Goal: Information Seeking & Learning: Learn about a topic

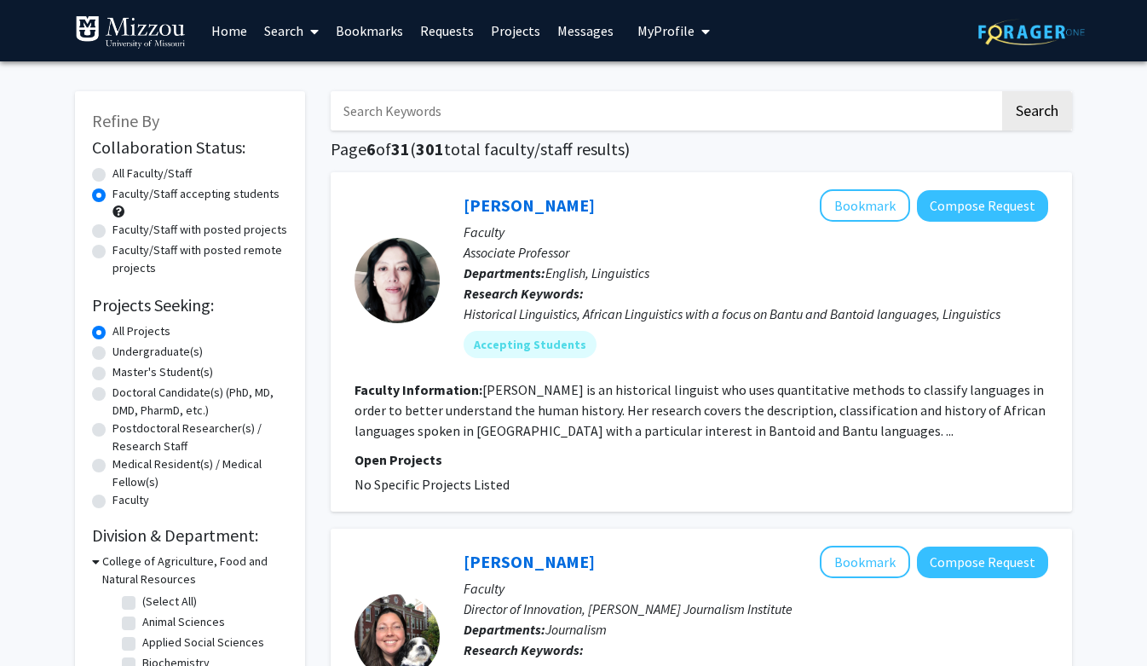
click at [363, 35] on link "Bookmarks" at bounding box center [369, 31] width 84 height 60
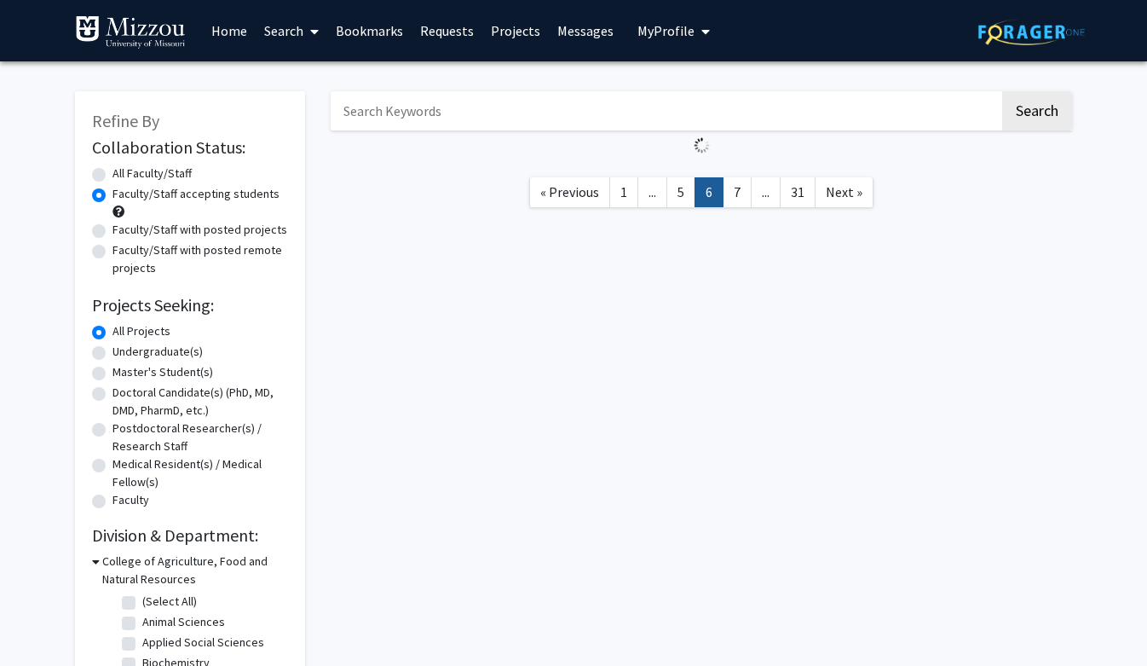
click at [369, 26] on link "Bookmarks" at bounding box center [369, 31] width 84 height 60
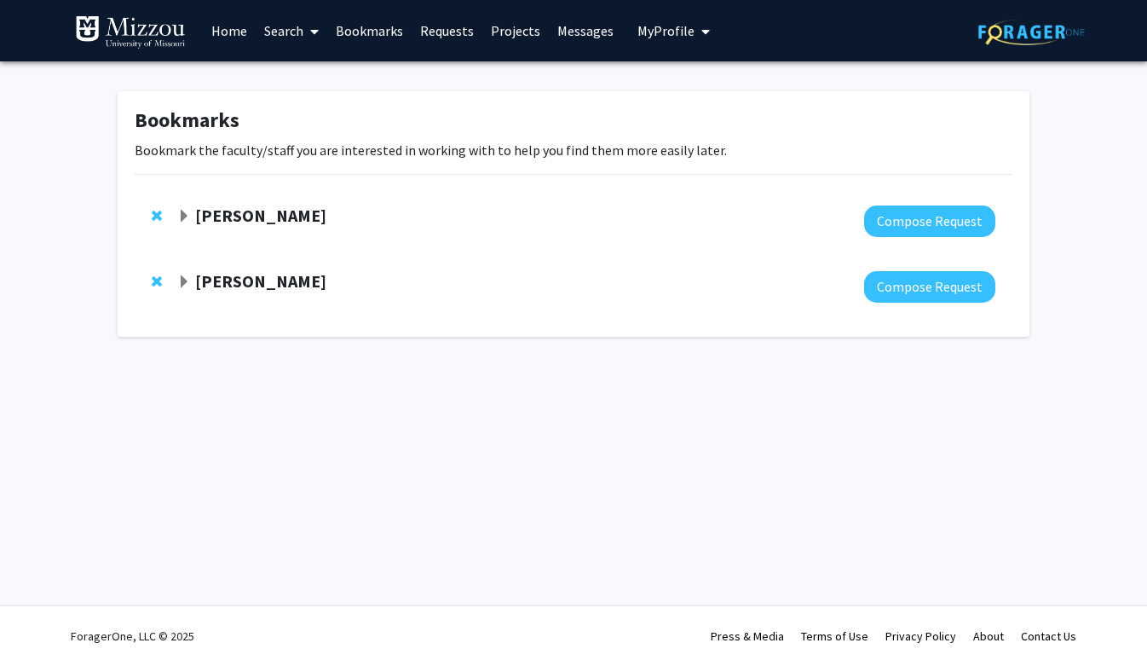
click at [293, 27] on link "Search" at bounding box center [292, 31] width 72 height 60
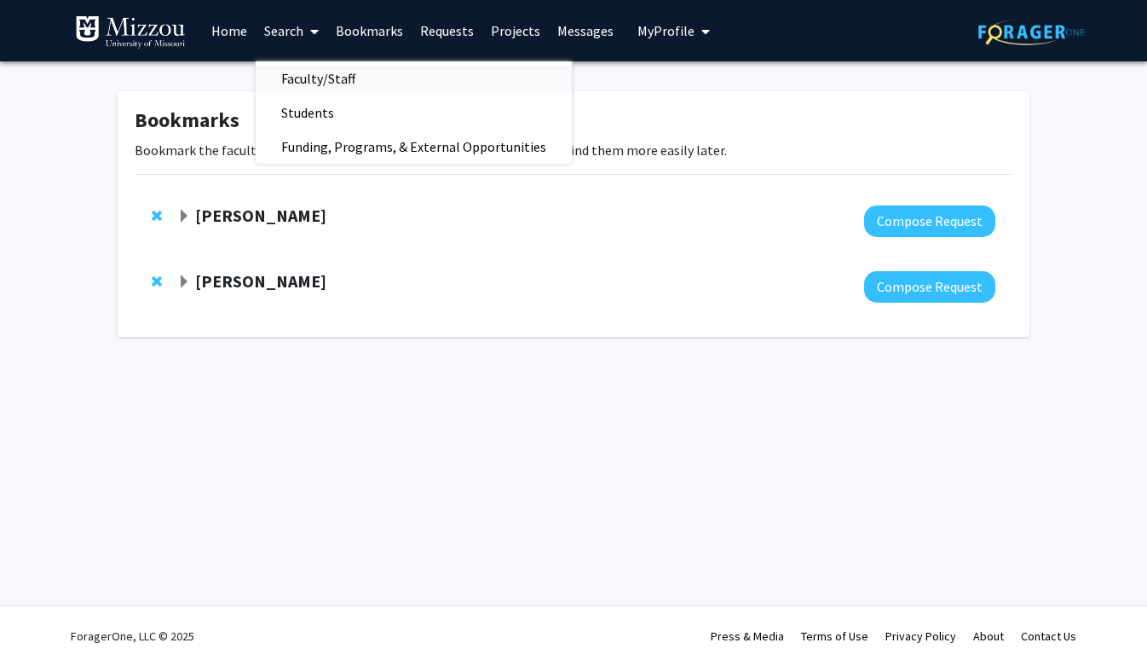
click at [304, 71] on span "Faculty/Staff" at bounding box center [318, 78] width 125 height 34
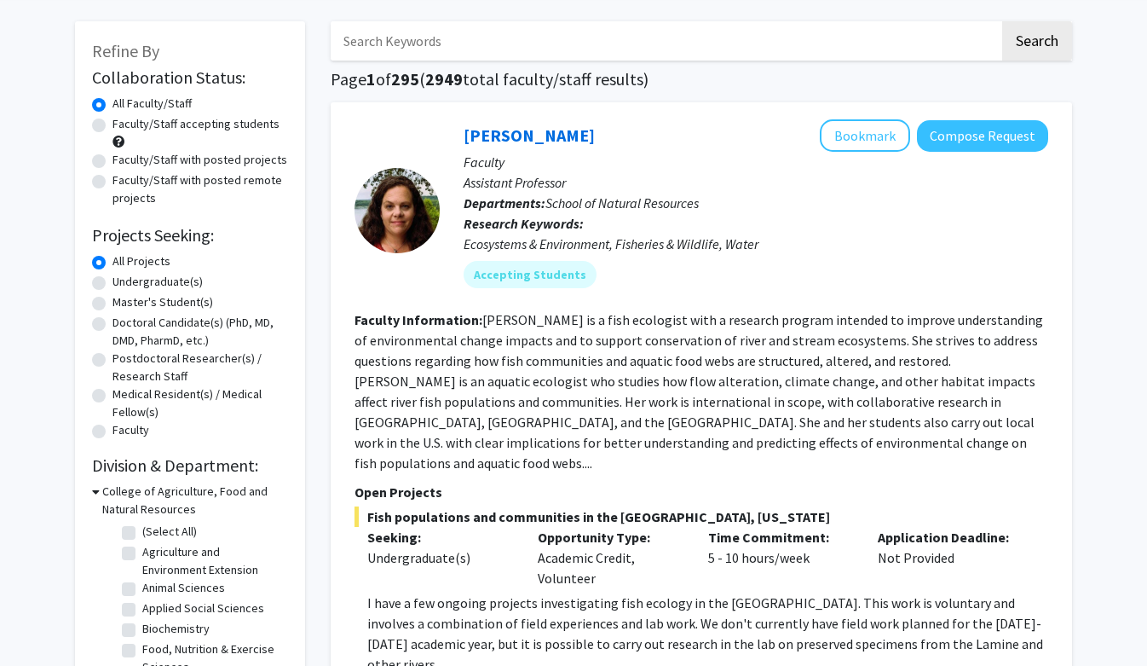
scroll to position [73, 0]
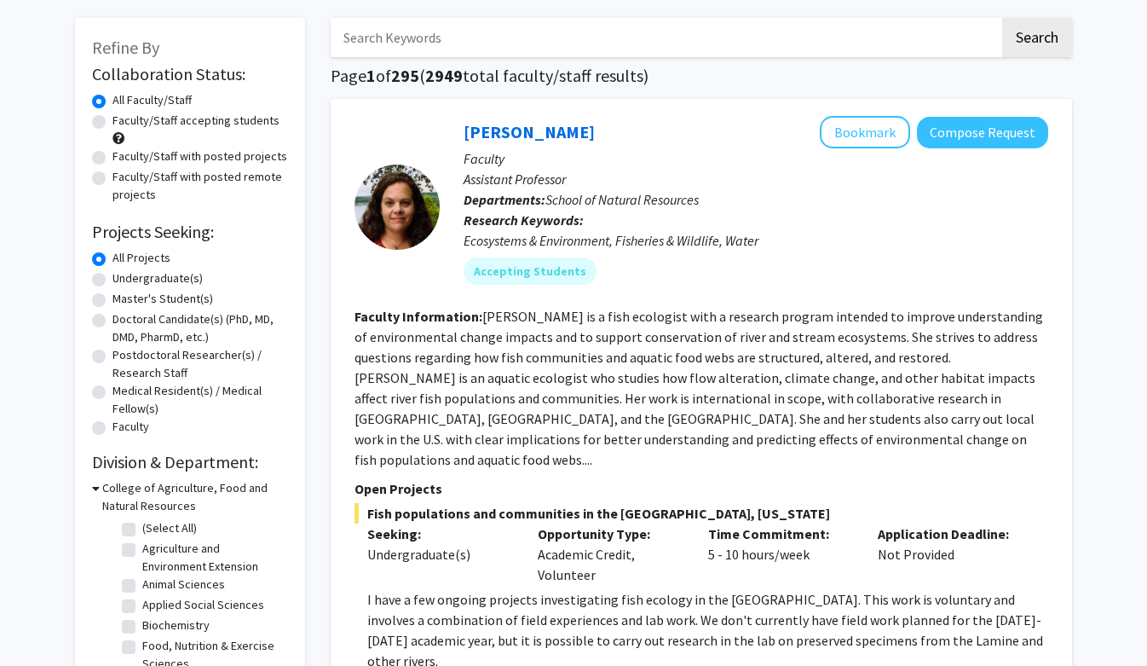
click at [113, 280] on label "Undergraduate(s)" at bounding box center [158, 278] width 90 height 18
click at [113, 280] on input "Undergraduate(s)" at bounding box center [118, 274] width 11 height 11
radio input "true"
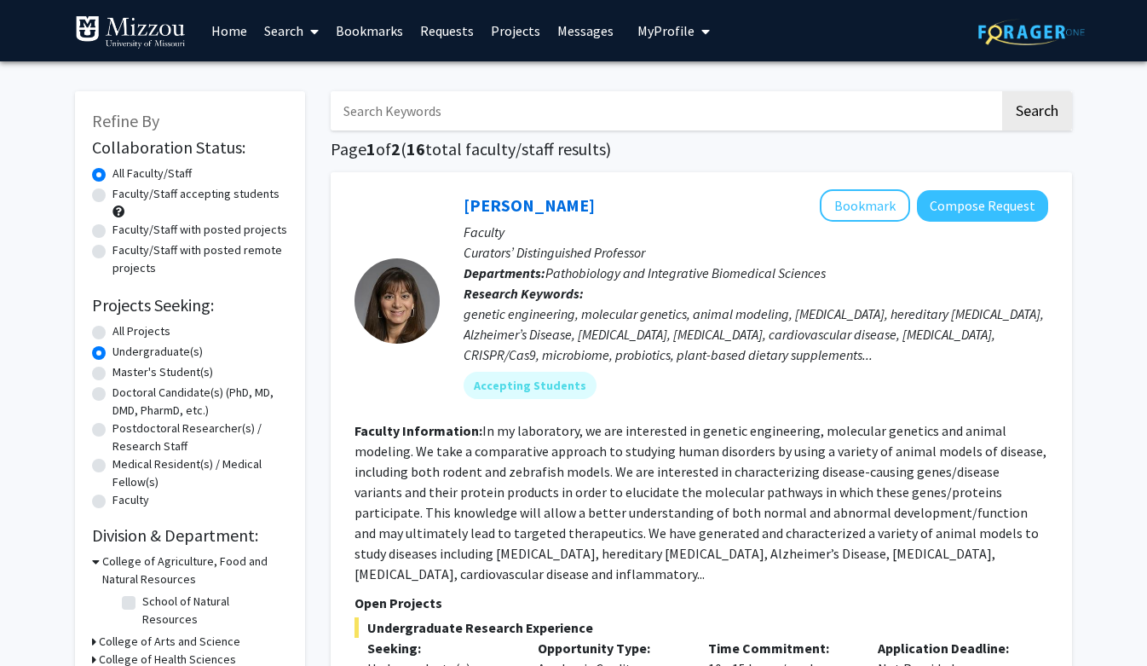
click at [113, 194] on label "Faculty/Staff accepting students" at bounding box center [196, 194] width 167 height 18
click at [113, 194] on input "Faculty/Staff accepting students" at bounding box center [118, 190] width 11 height 11
radio input "true"
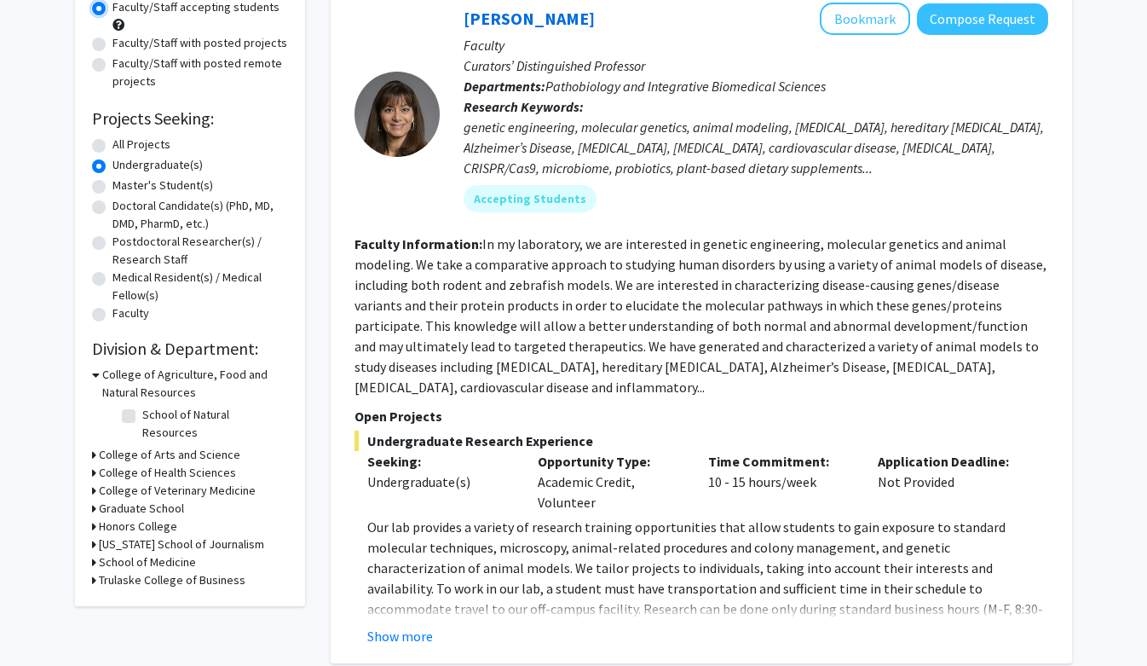
scroll to position [200, 0]
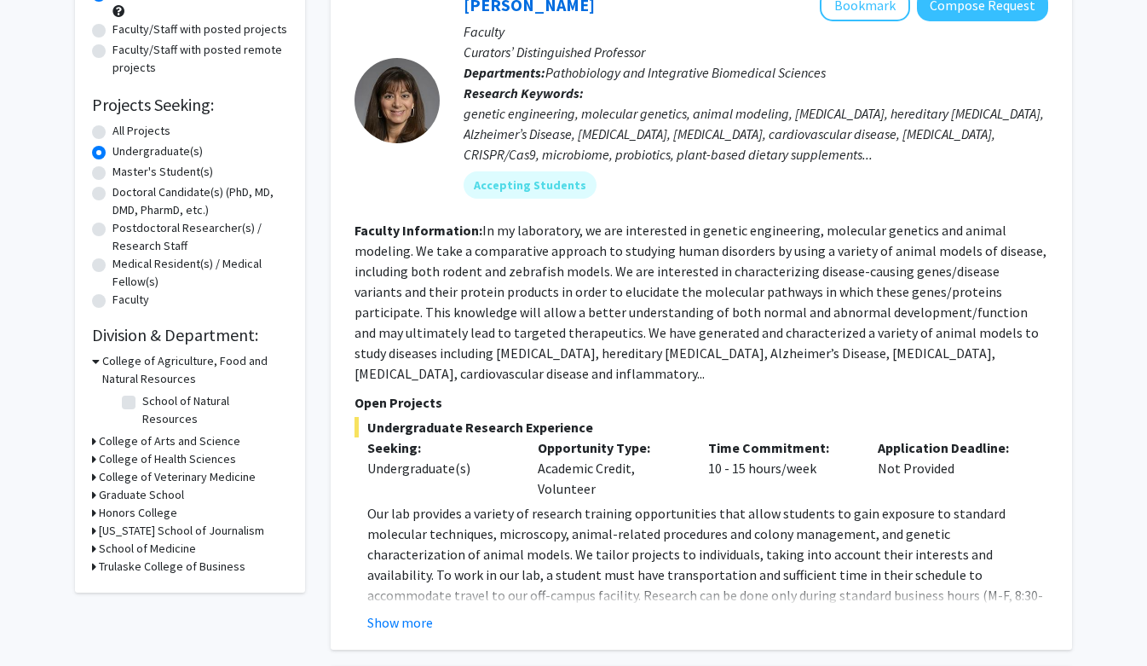
click at [113, 131] on label "All Projects" at bounding box center [142, 131] width 58 height 18
click at [113, 131] on input "All Projects" at bounding box center [118, 127] width 11 height 11
radio input "true"
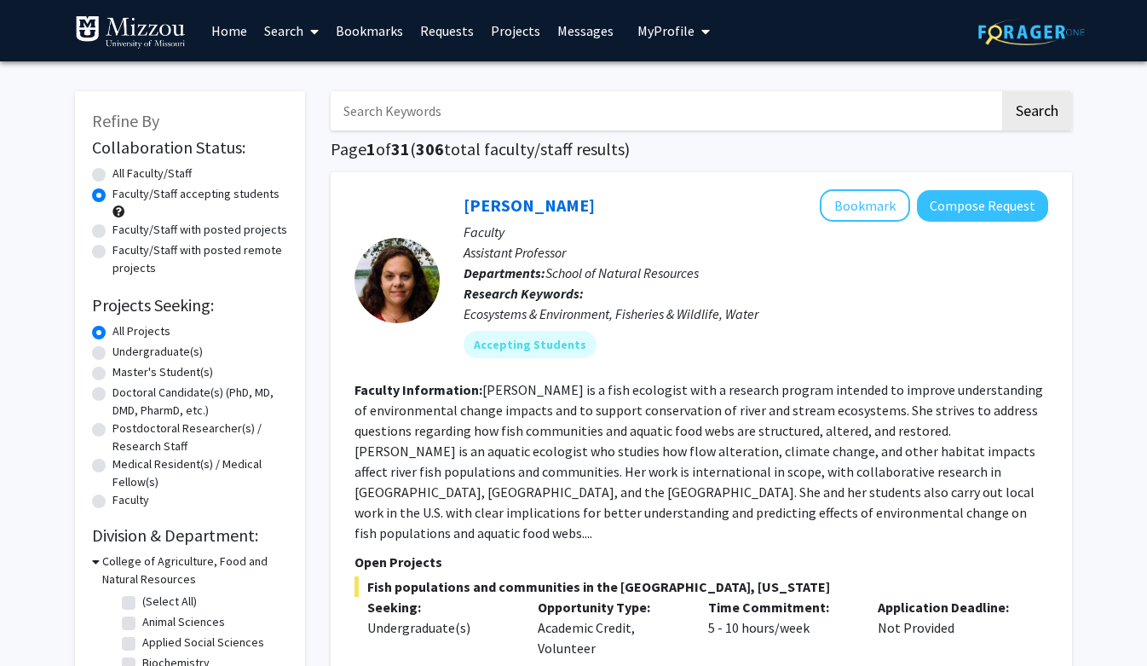
click at [113, 356] on label "Undergraduate(s)" at bounding box center [158, 352] width 90 height 18
click at [113, 354] on input "Undergraduate(s)" at bounding box center [118, 348] width 11 height 11
radio input "true"
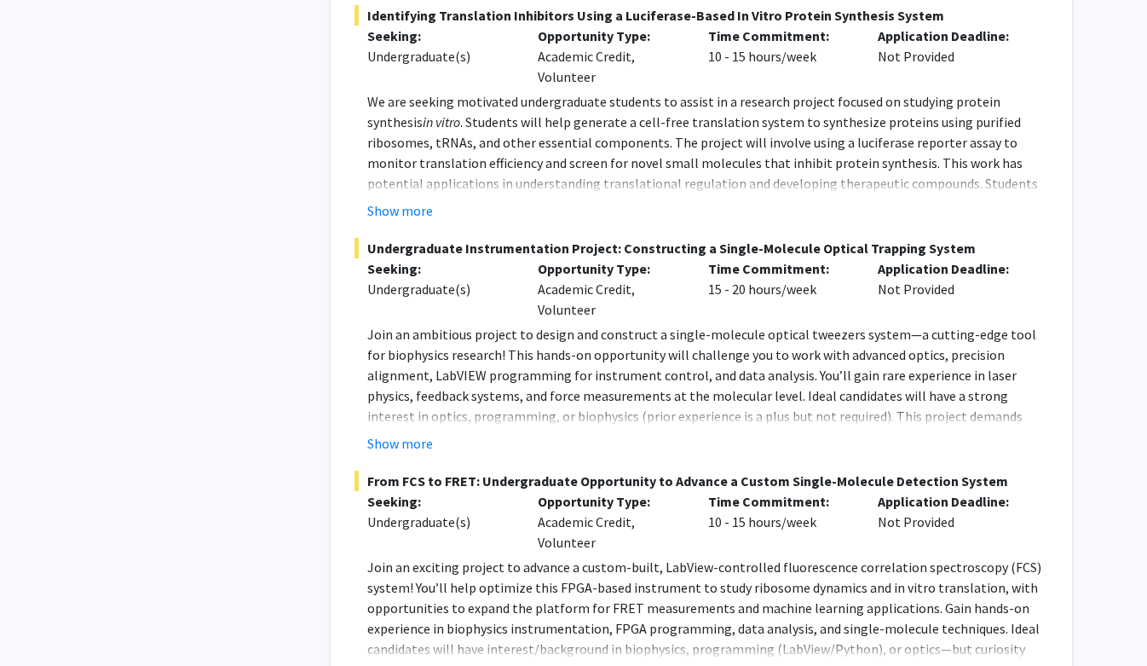
scroll to position [7675, 0]
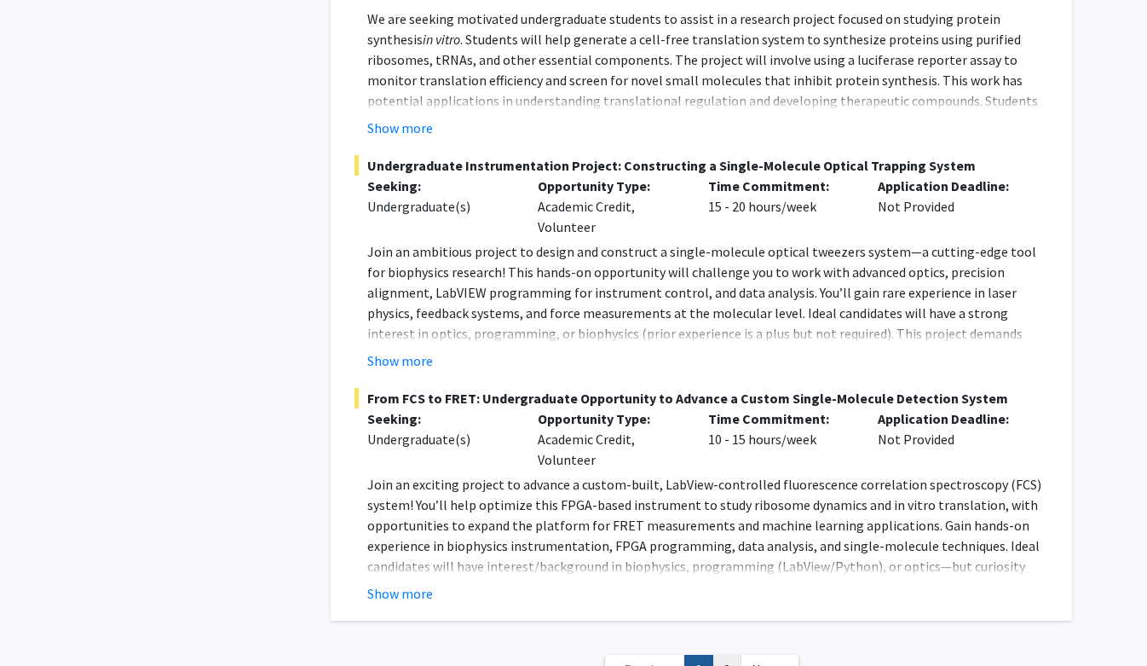
click at [724, 655] on link "2" at bounding box center [727, 670] width 29 height 30
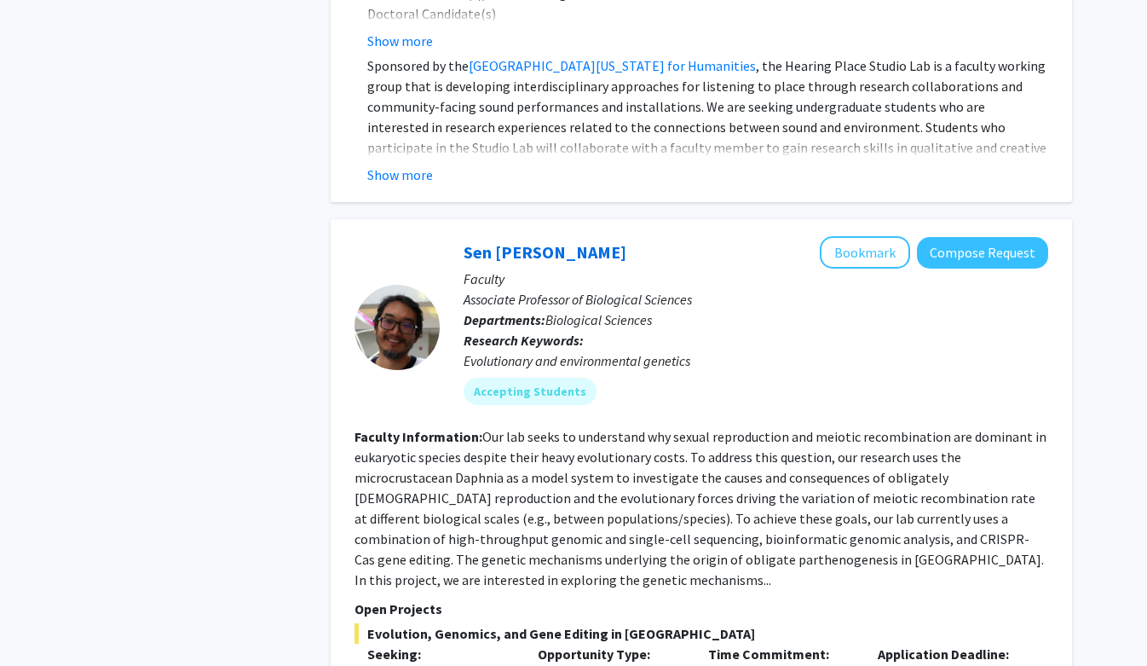
scroll to position [3281, 0]
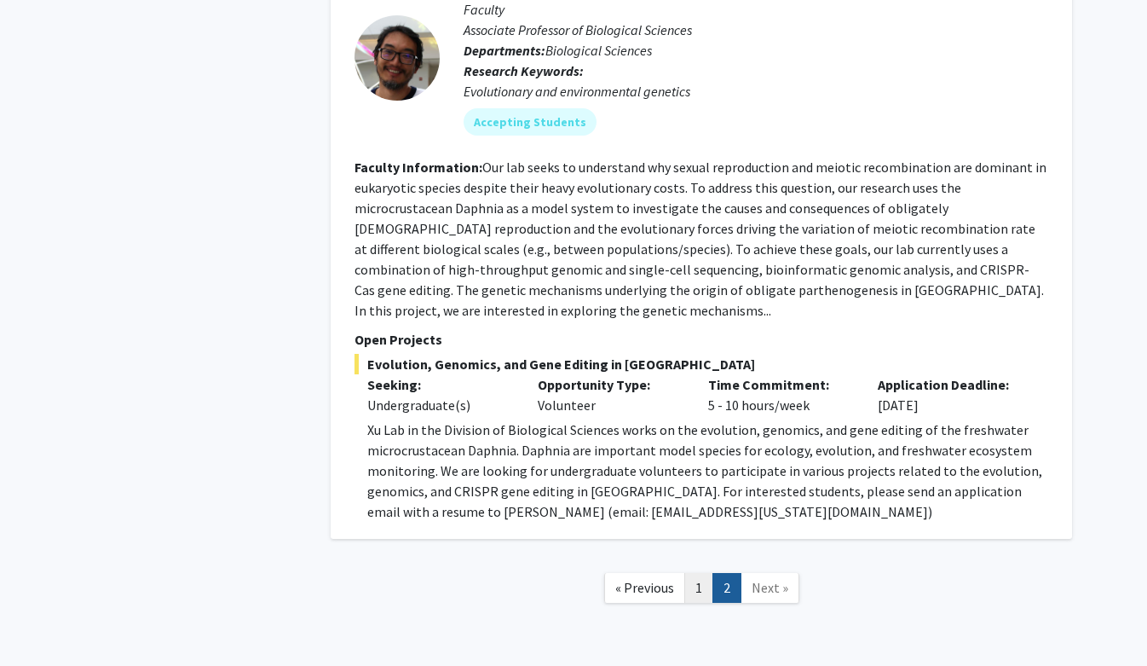
click at [704, 573] on link "1" at bounding box center [699, 588] width 29 height 30
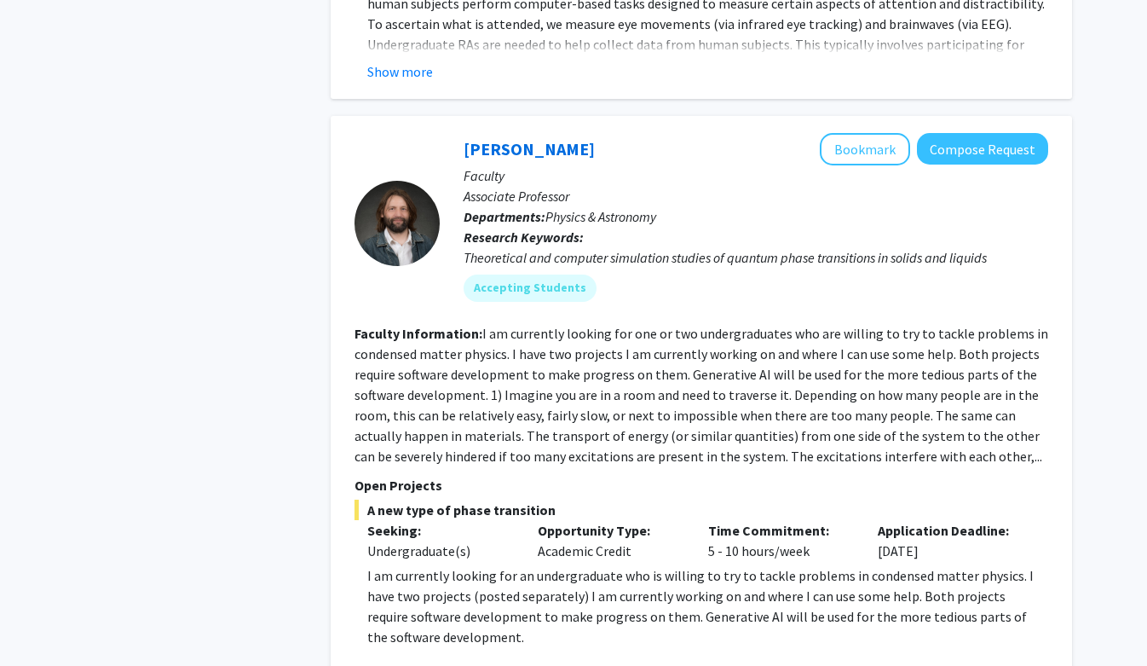
scroll to position [3444, 0]
